Goal: Information Seeking & Learning: Learn about a topic

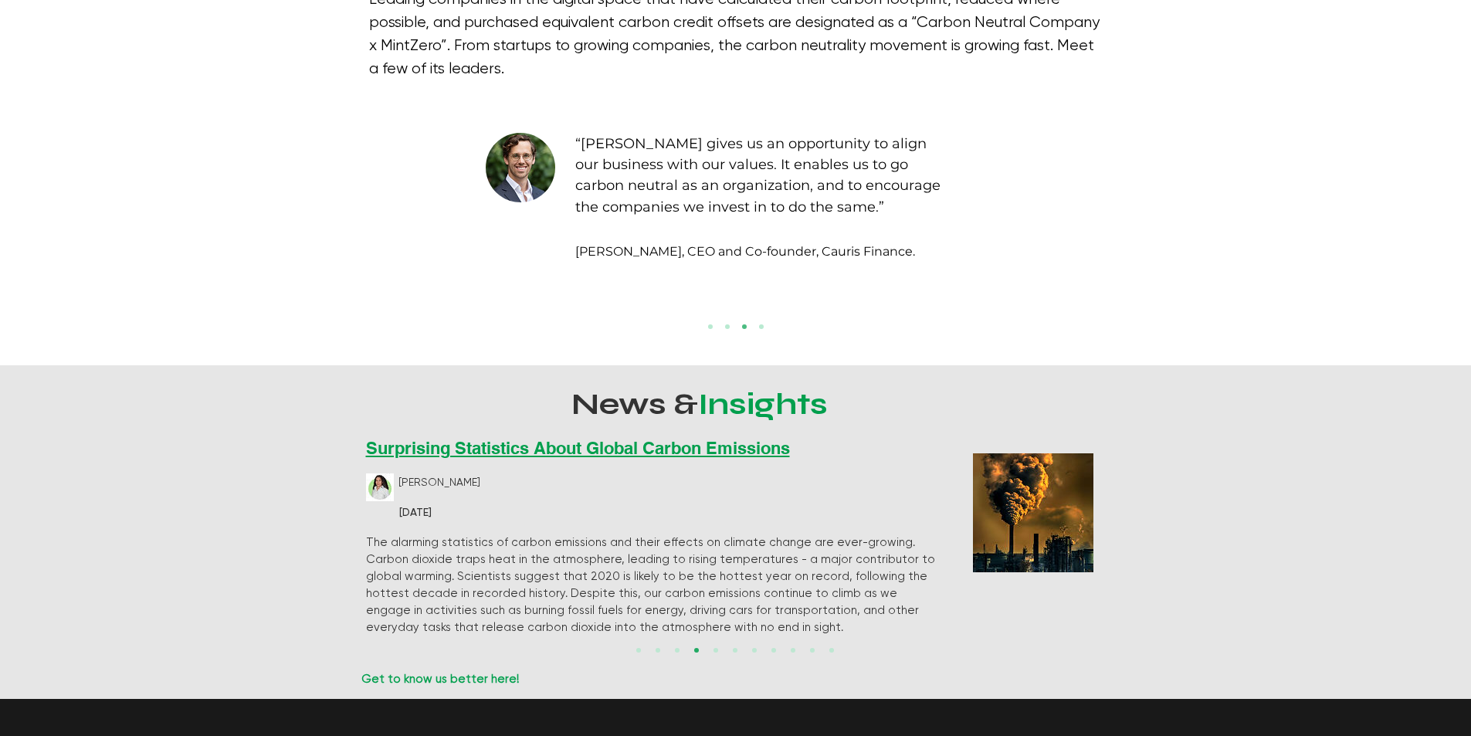
scroll to position [2780, 0]
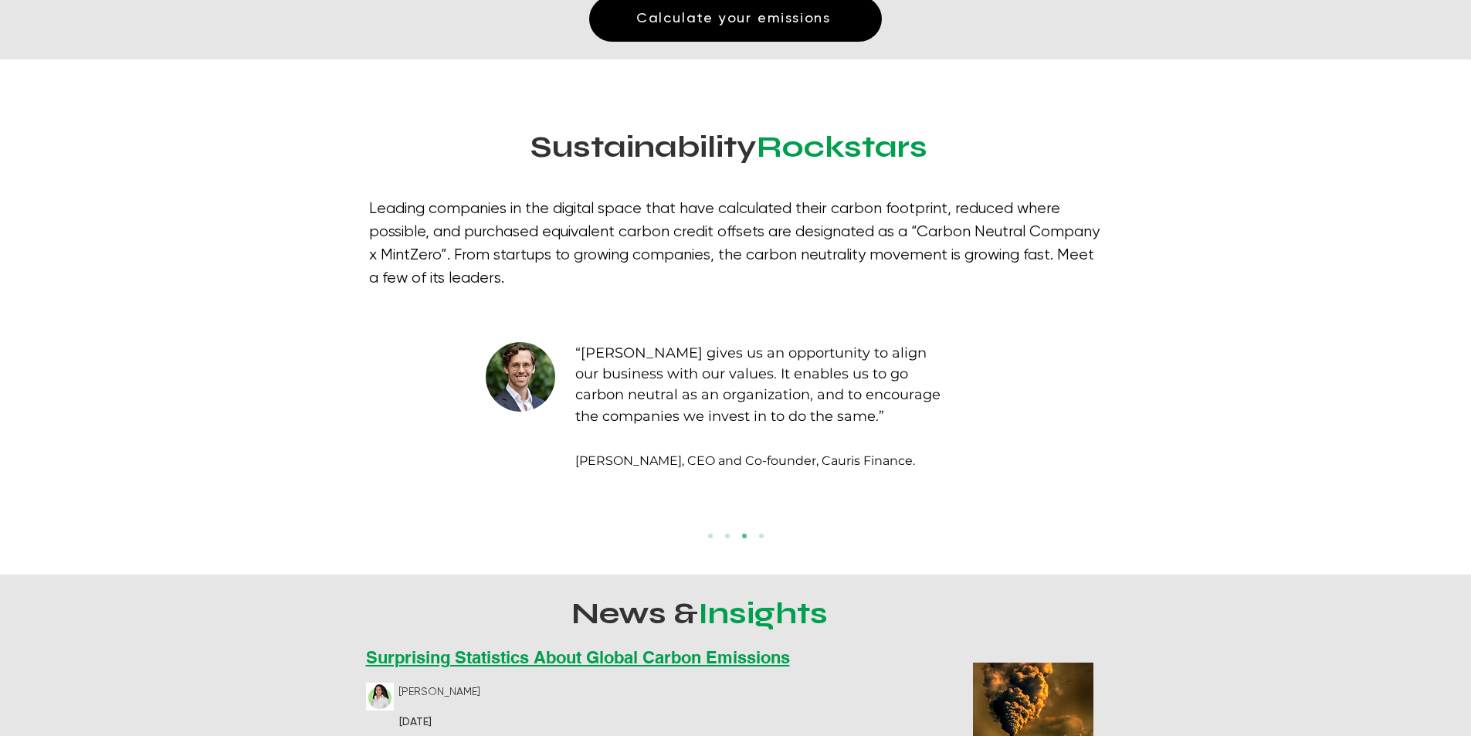
click at [711, 509] on div "Slideshow" at bounding box center [735, 410] width 1471 height 330
click at [709, 534] on link "JuanchoTePresta" at bounding box center [710, 536] width 5 height 5
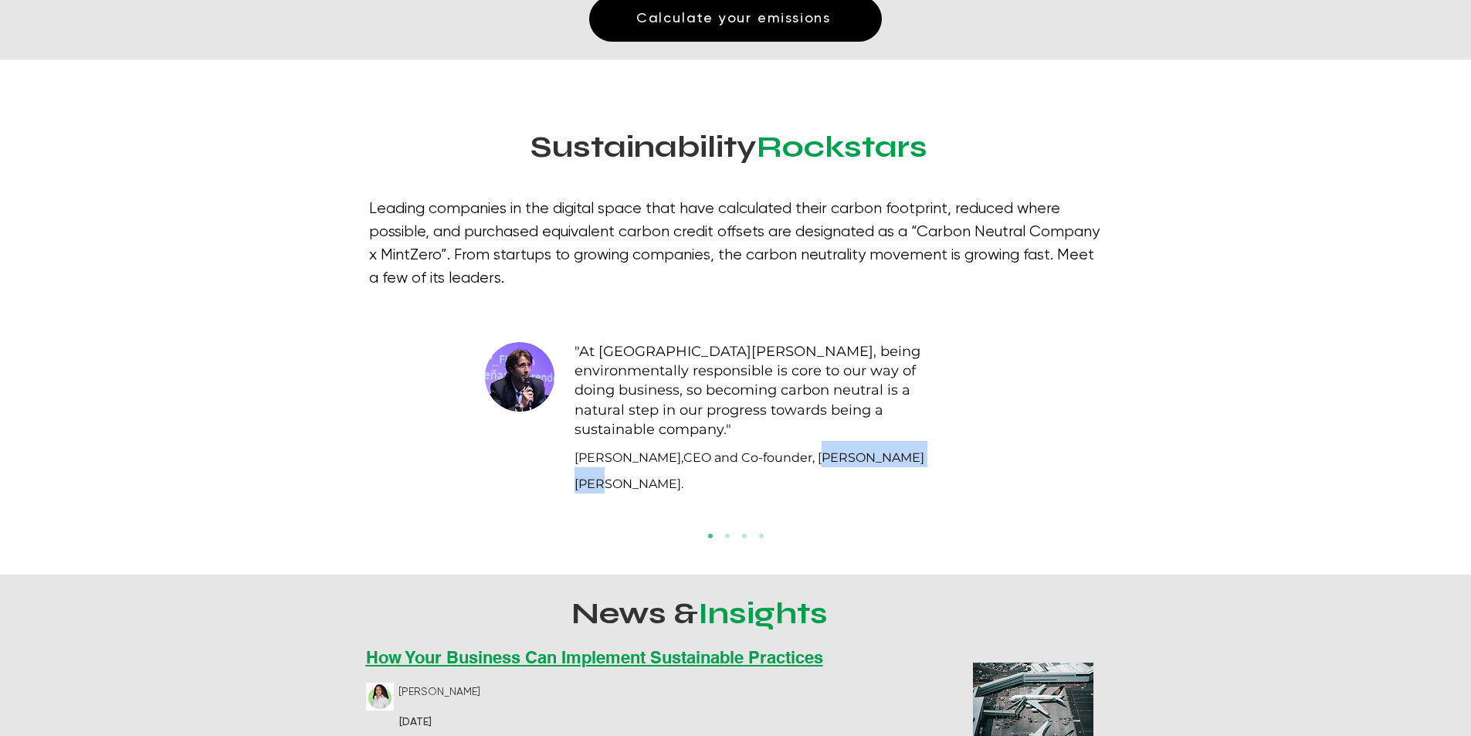
drag, startPoint x: 832, startPoint y: 435, endPoint x: 944, endPoint y: 439, distance: 112.8
click at [924, 450] on span "CEO and Co-founder, [PERSON_NAME] [PERSON_NAME]." at bounding box center [749, 470] width 350 height 41
copy span "[PERSON_NAME] [PERSON_NAME]"
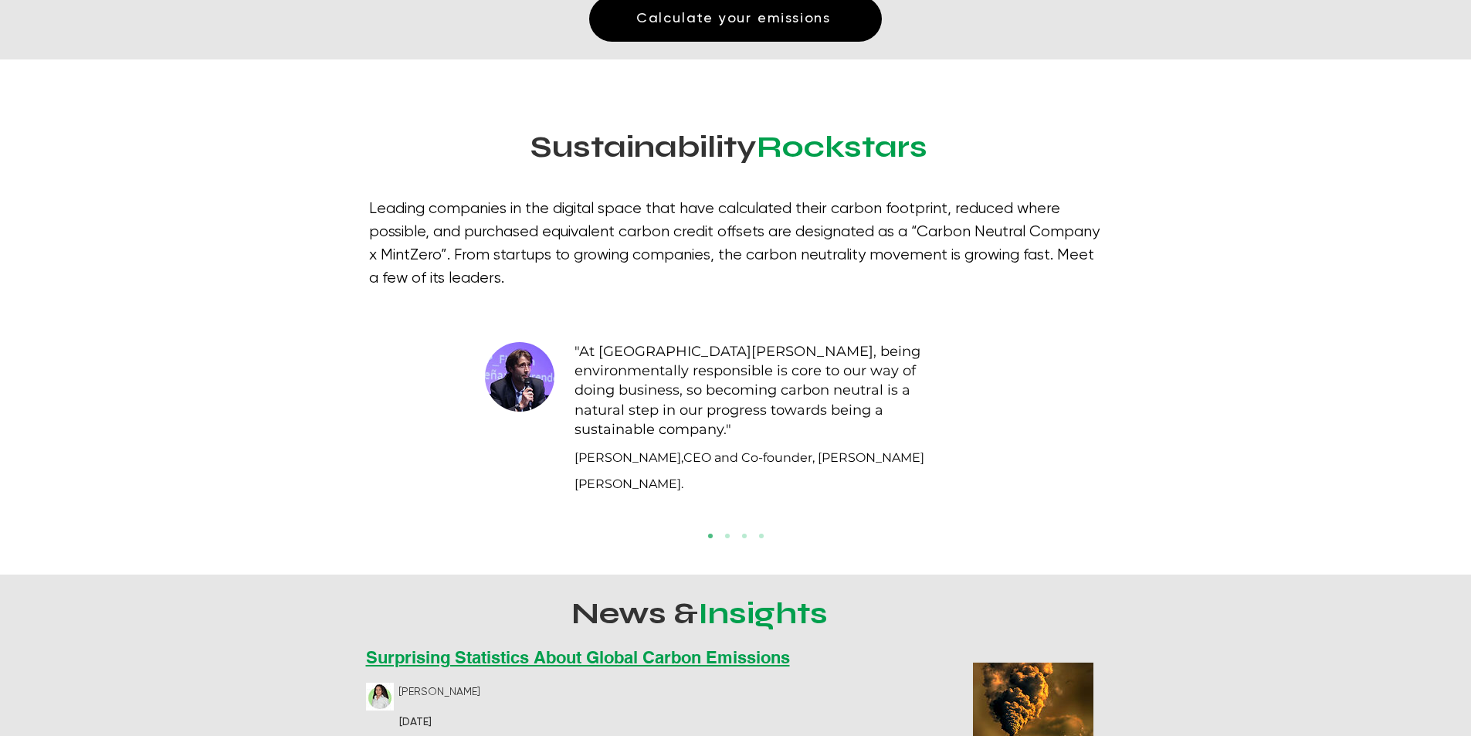
click at [726, 534] on link "Divibanks" at bounding box center [727, 536] width 5 height 5
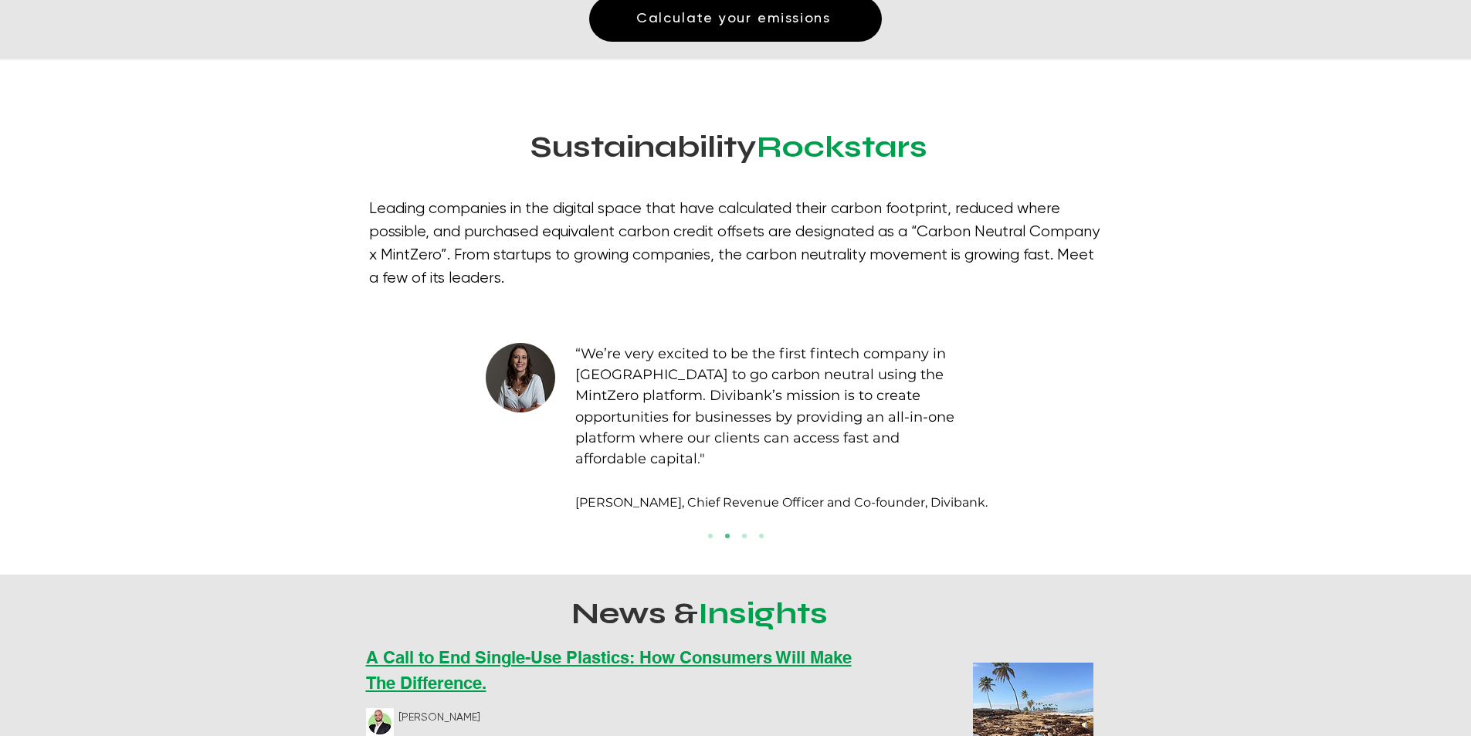
click at [744, 534] on link "Cauris Finance" at bounding box center [744, 536] width 5 height 5
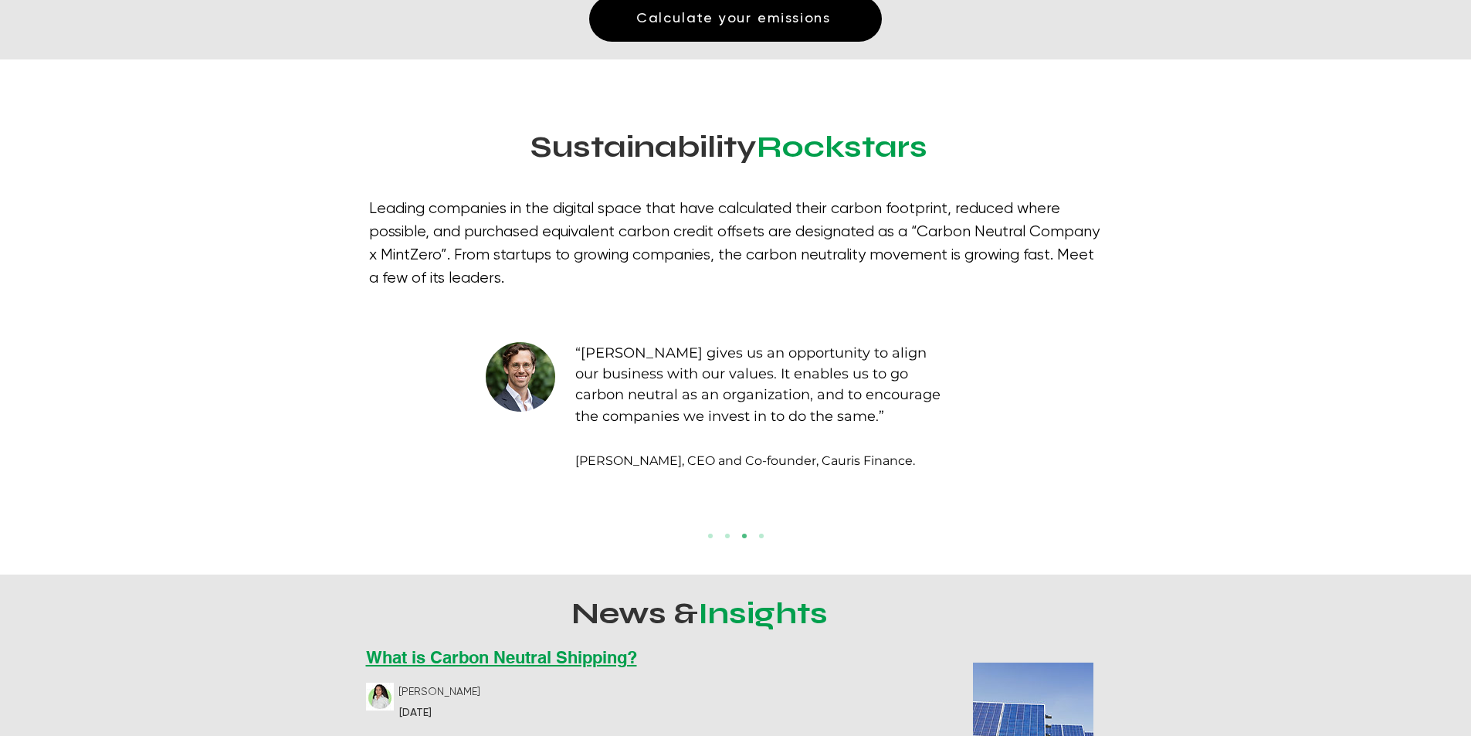
click at [763, 534] on link "ALMA" at bounding box center [761, 536] width 5 height 5
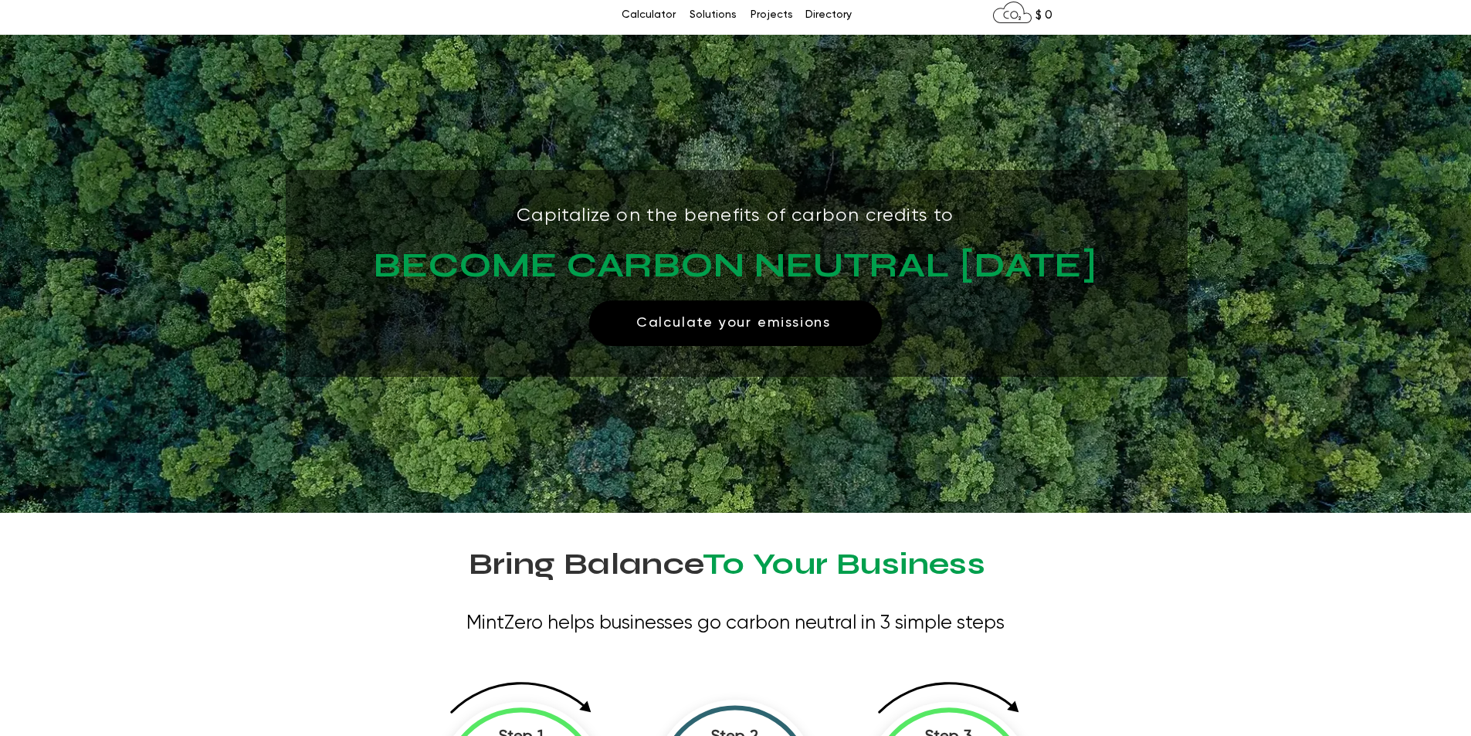
scroll to position [0, 0]
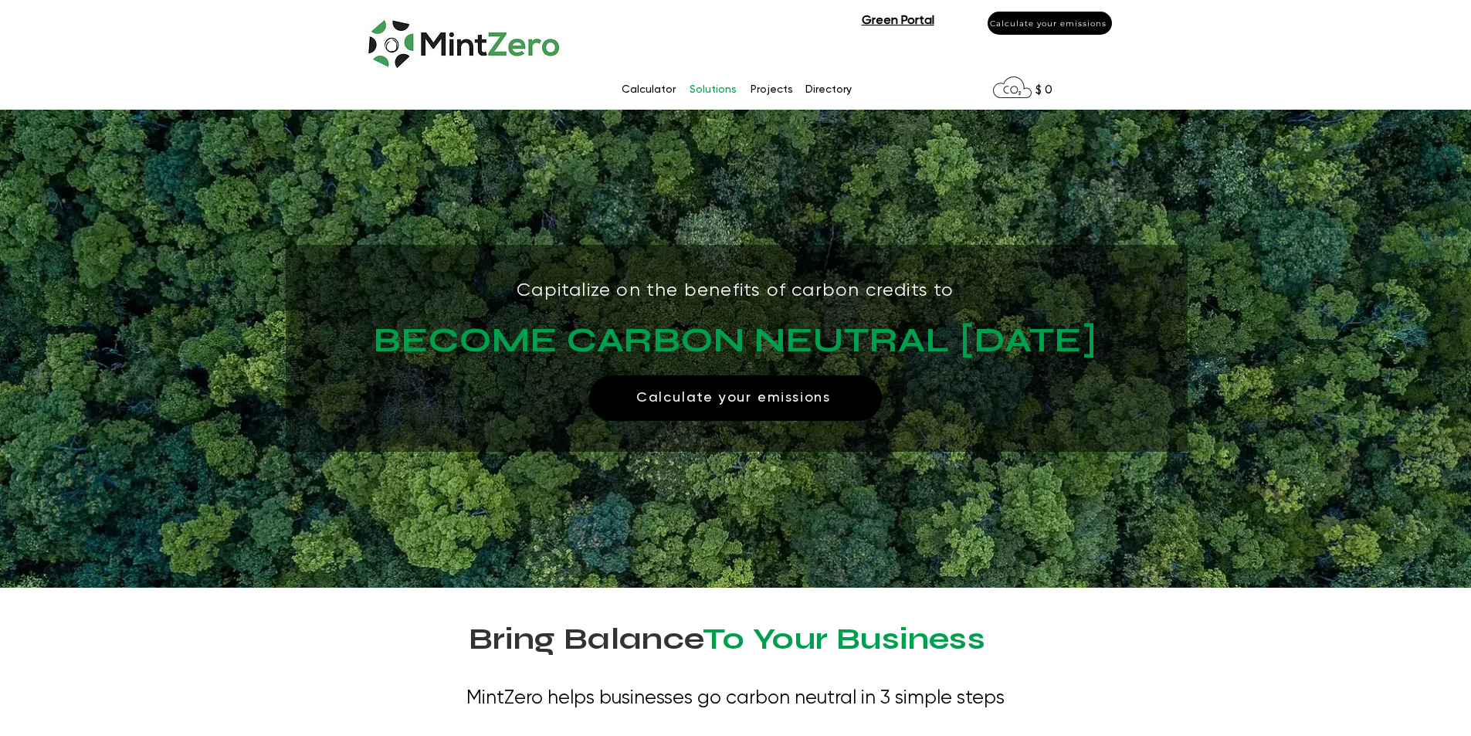
click at [701, 86] on p "Solutions" at bounding box center [713, 89] width 63 height 23
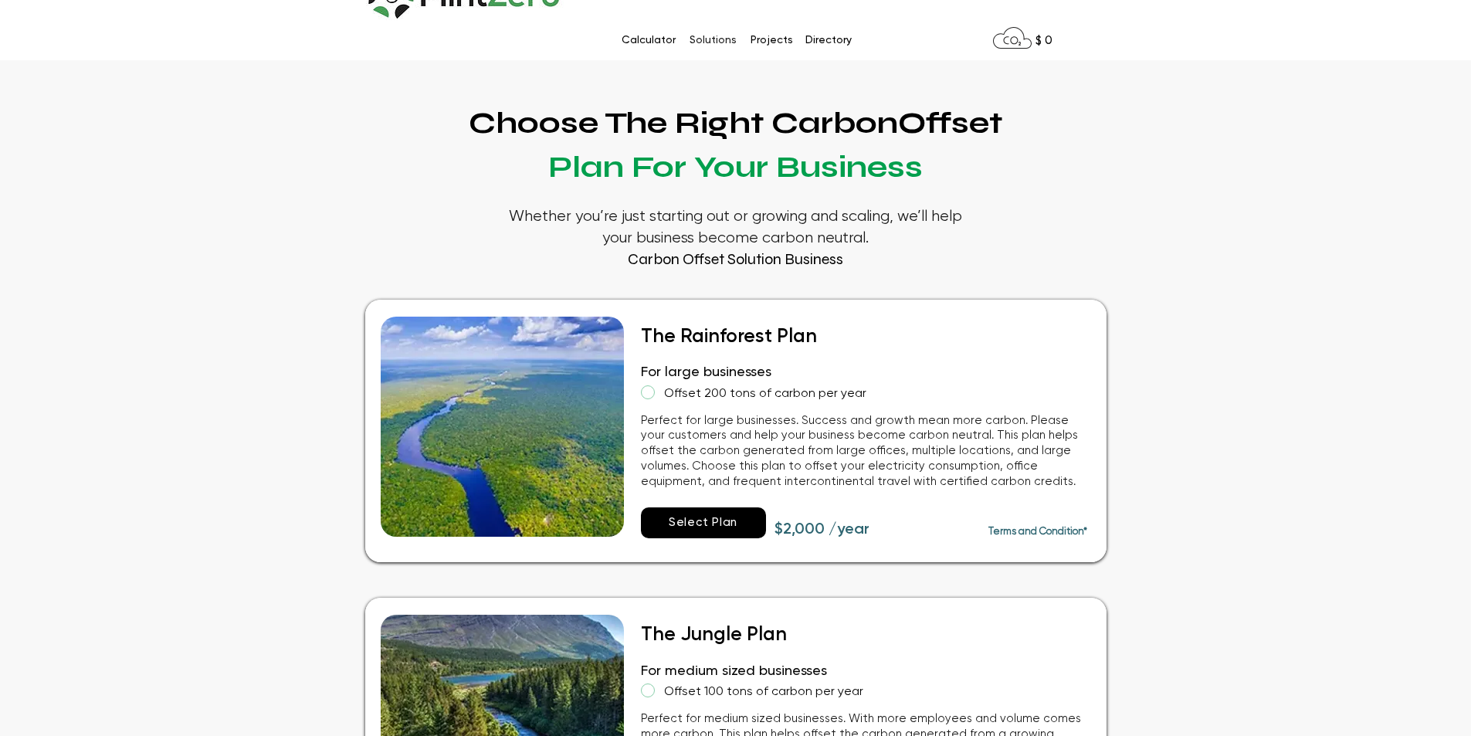
scroll to position [77, 0]
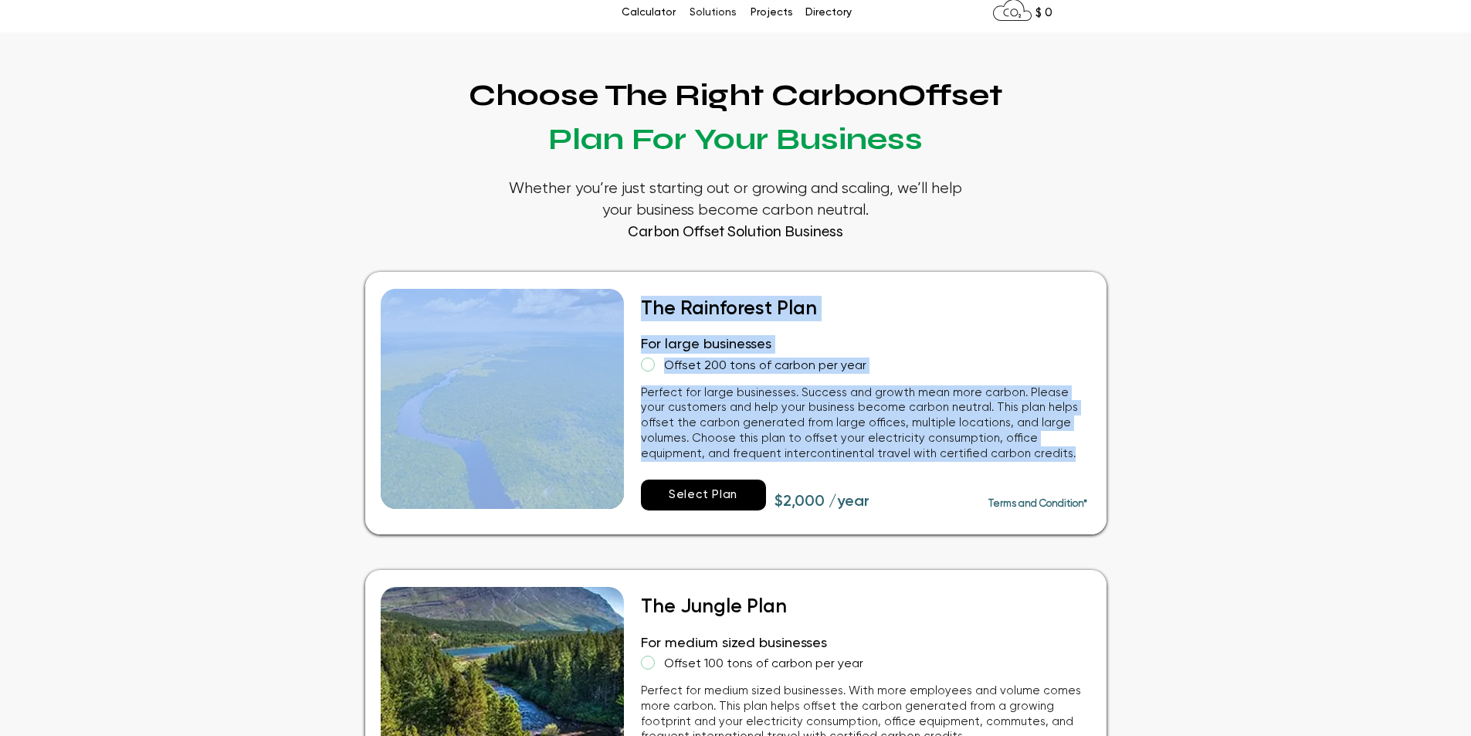
drag, startPoint x: 861, startPoint y: 396, endPoint x: 993, endPoint y: 443, distance: 140.2
click at [993, 443] on div "The Rainforest Plan Item added to cart For large businesses Offset 200 tons of …" at bounding box center [735, 403] width 741 height 263
click at [988, 423] on span "Perfect for large businesses. Success and growth mean more carbon. Please your …" at bounding box center [859, 423] width 437 height 73
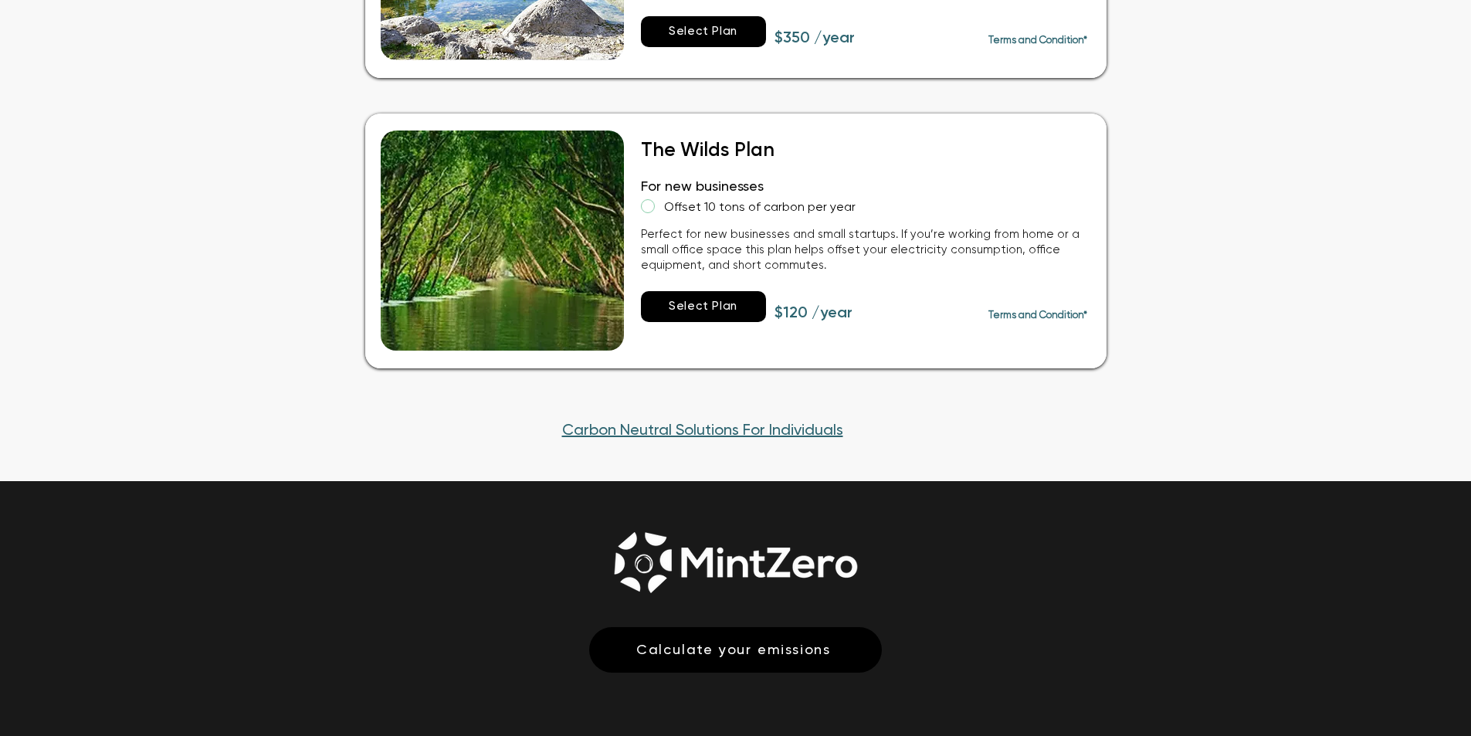
scroll to position [1158, 0]
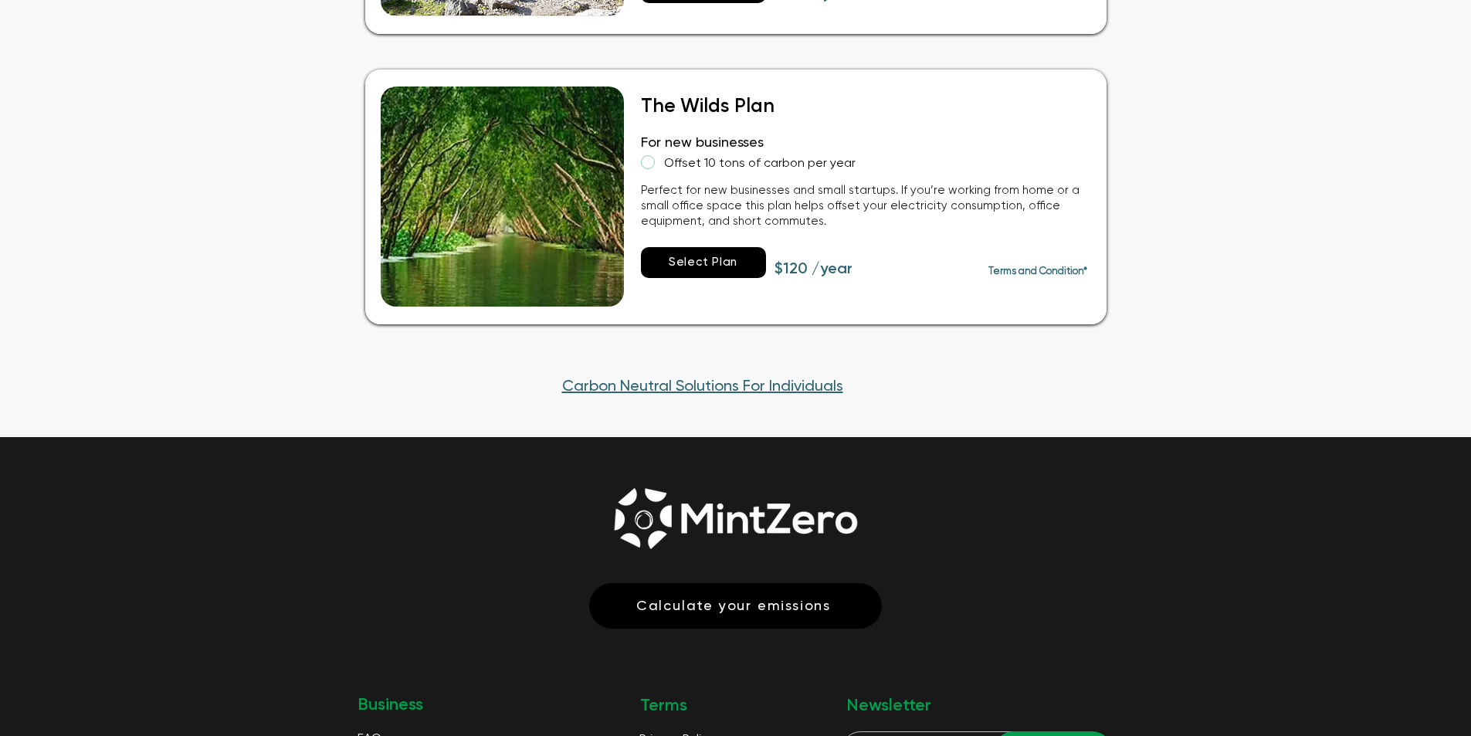
click at [780, 379] on span "Carbon Neutral Solutions For Individuals" at bounding box center [702, 386] width 281 height 15
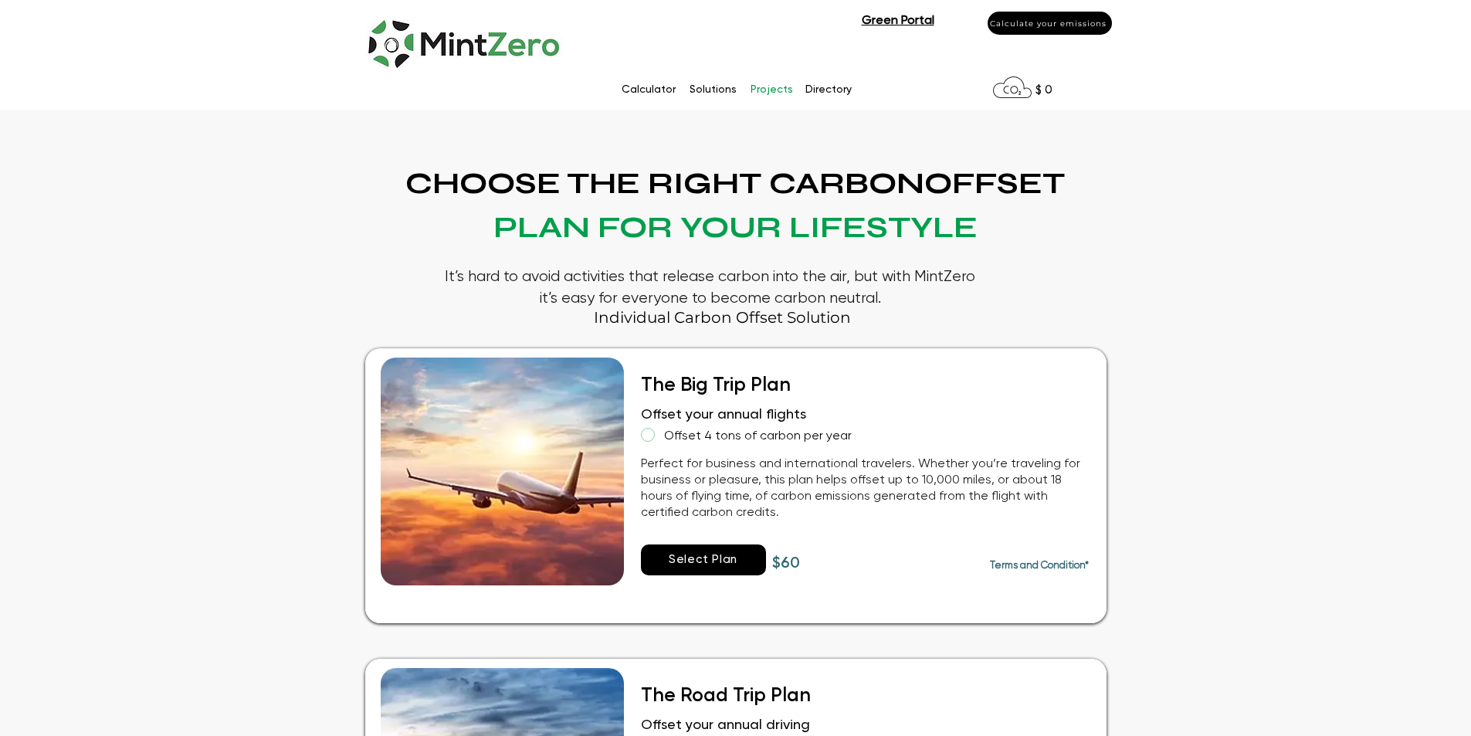
click at [763, 87] on p "Projects" at bounding box center [772, 89] width 58 height 23
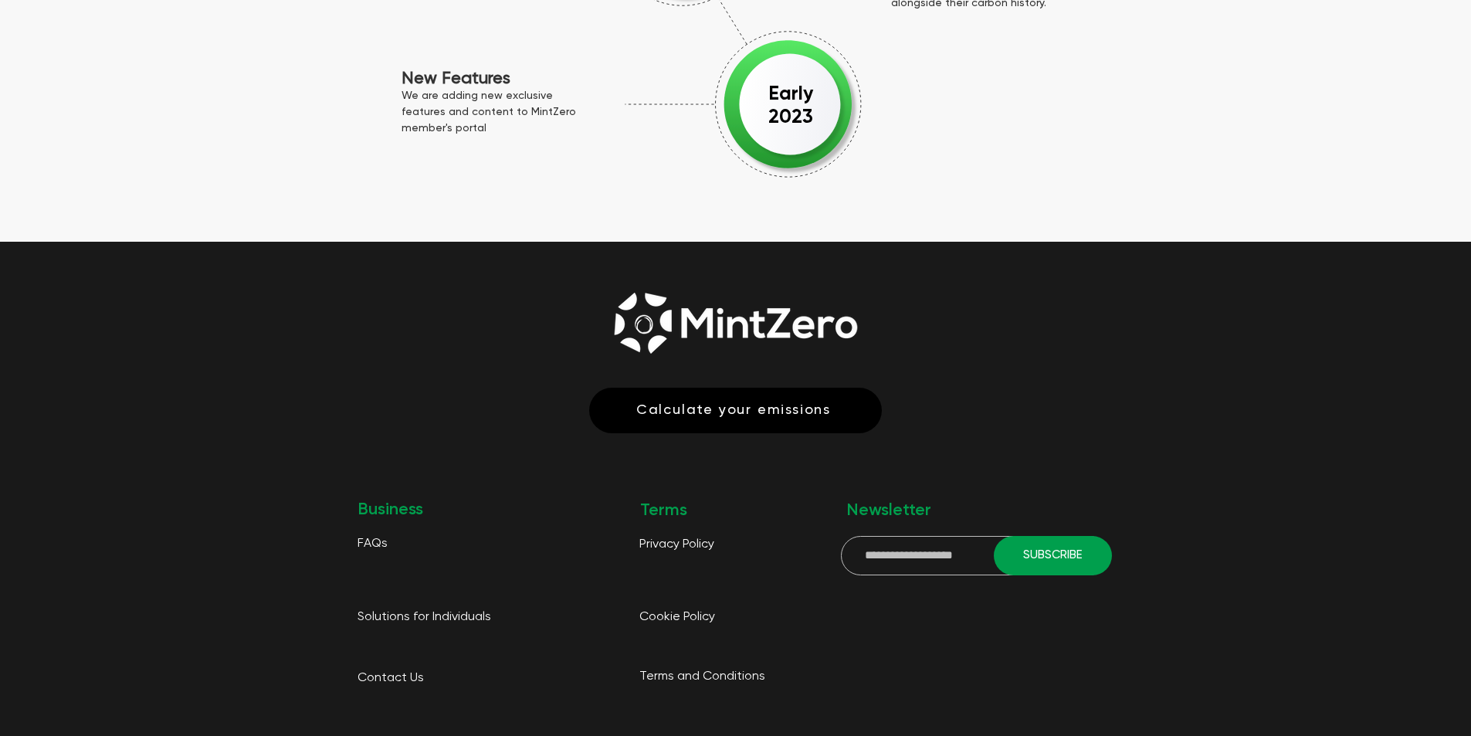
scroll to position [2501, 0]
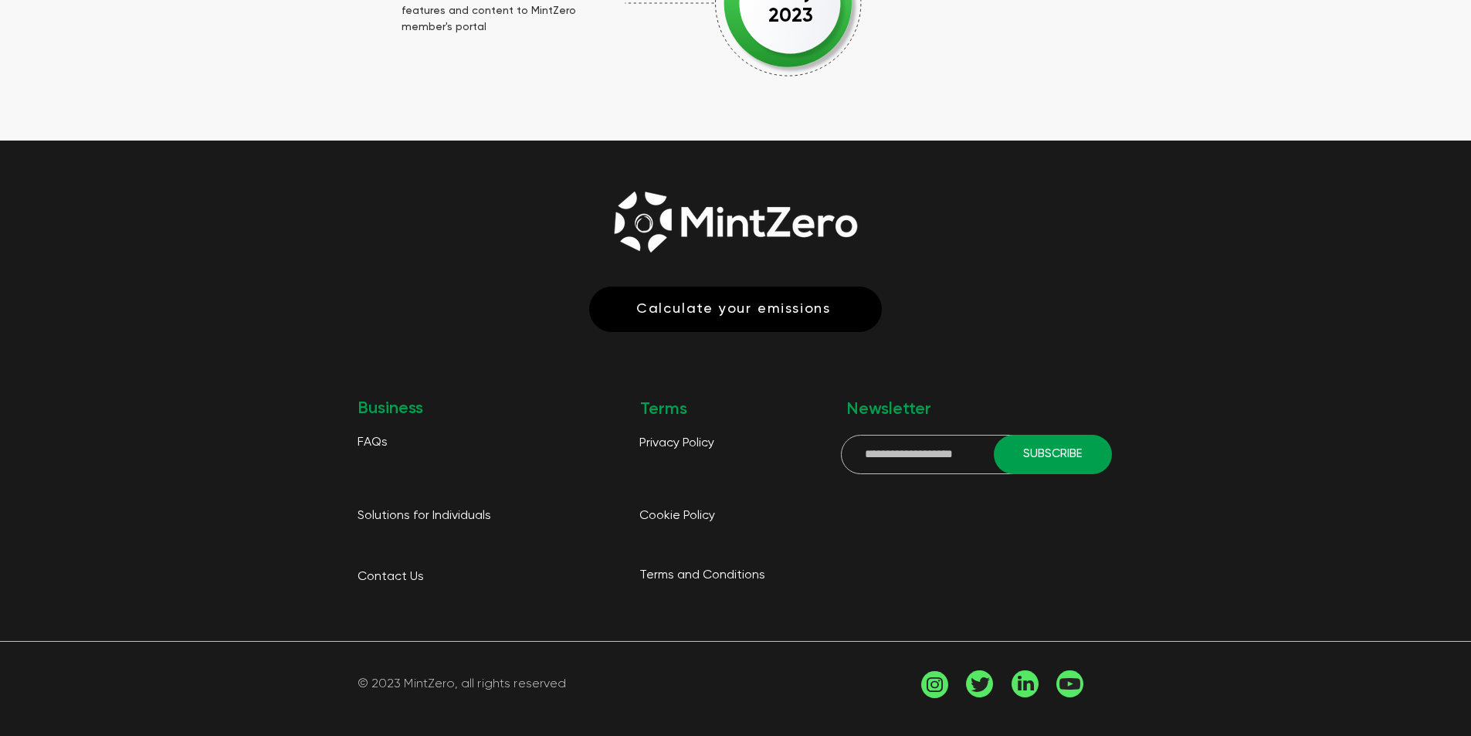
click at [366, 436] on span "FAQs" at bounding box center [372, 442] width 30 height 12
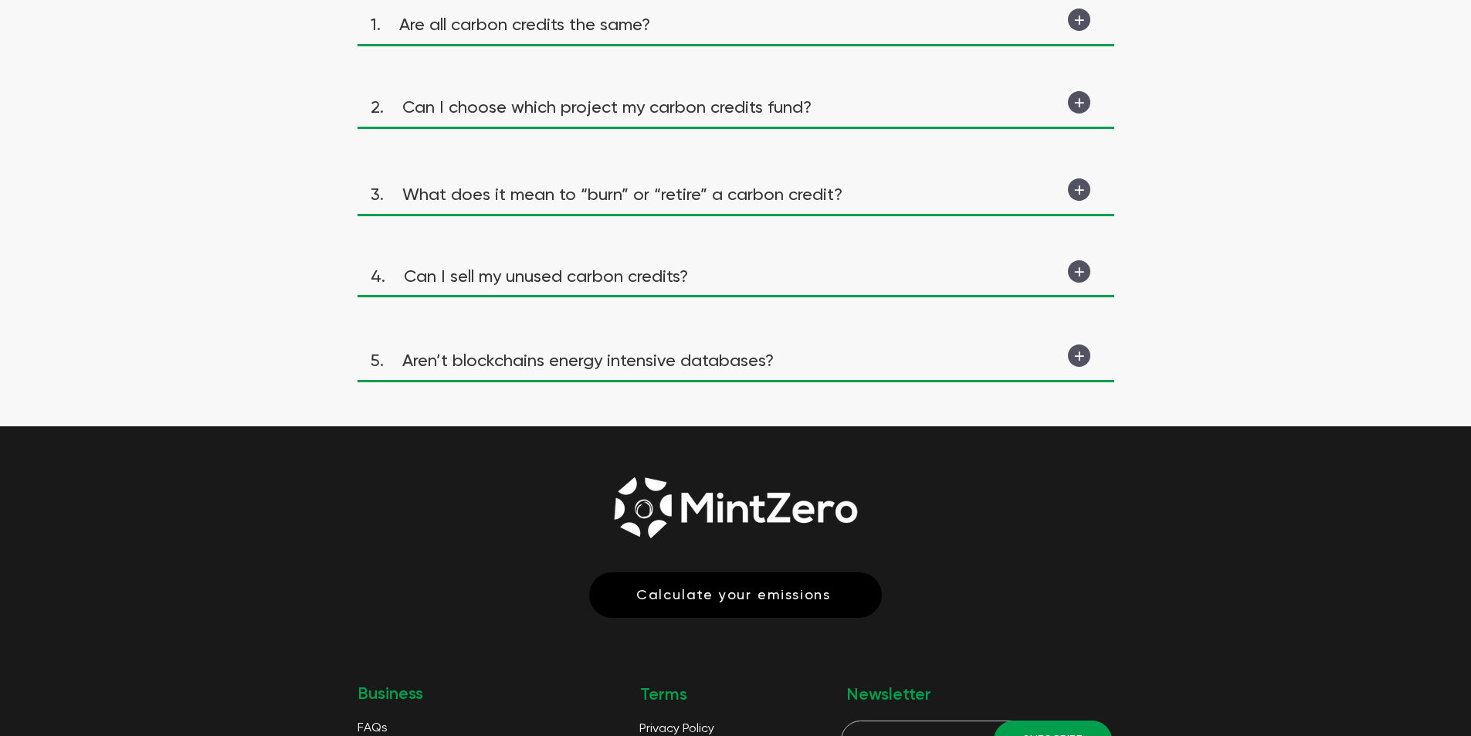
scroll to position [309, 0]
